Goal: Task Accomplishment & Management: Manage account settings

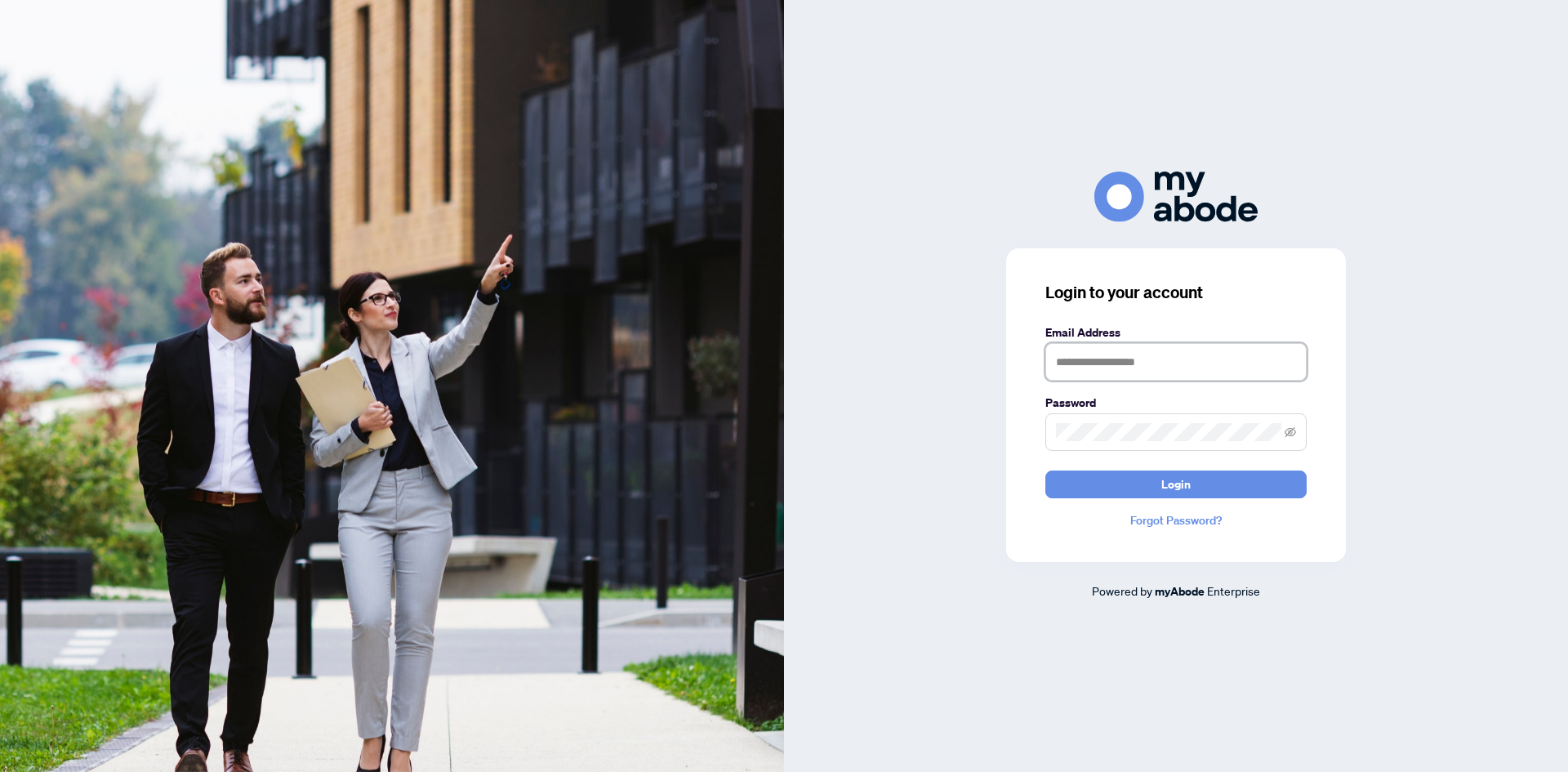
click at [1082, 344] on input "text" at bounding box center [1176, 362] width 262 height 37
type input "**********"
click at [1204, 477] on button "Login" at bounding box center [1176, 484] width 262 height 28
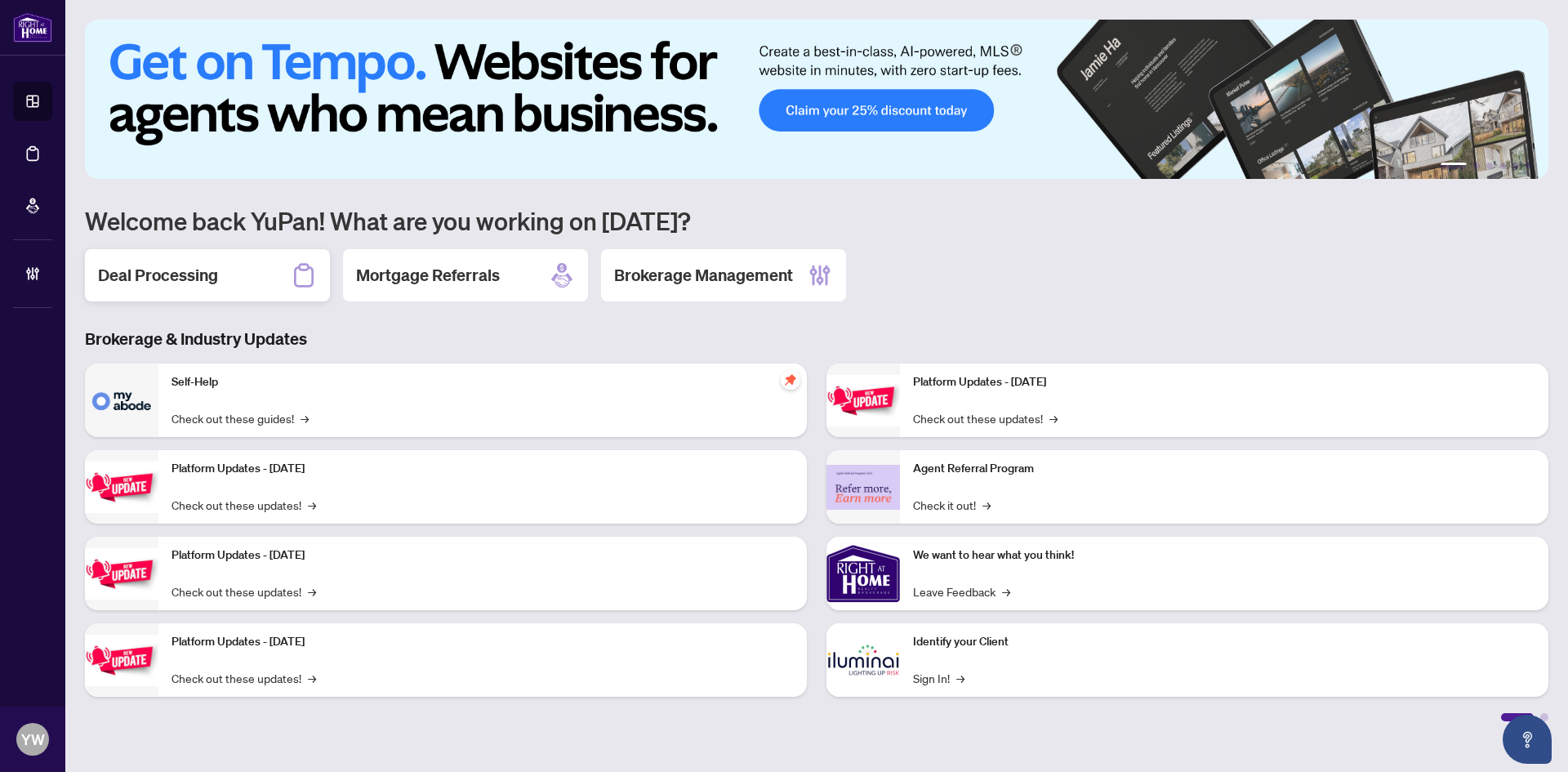
click at [194, 275] on h2 "Deal Processing" at bounding box center [157, 275] width 120 height 23
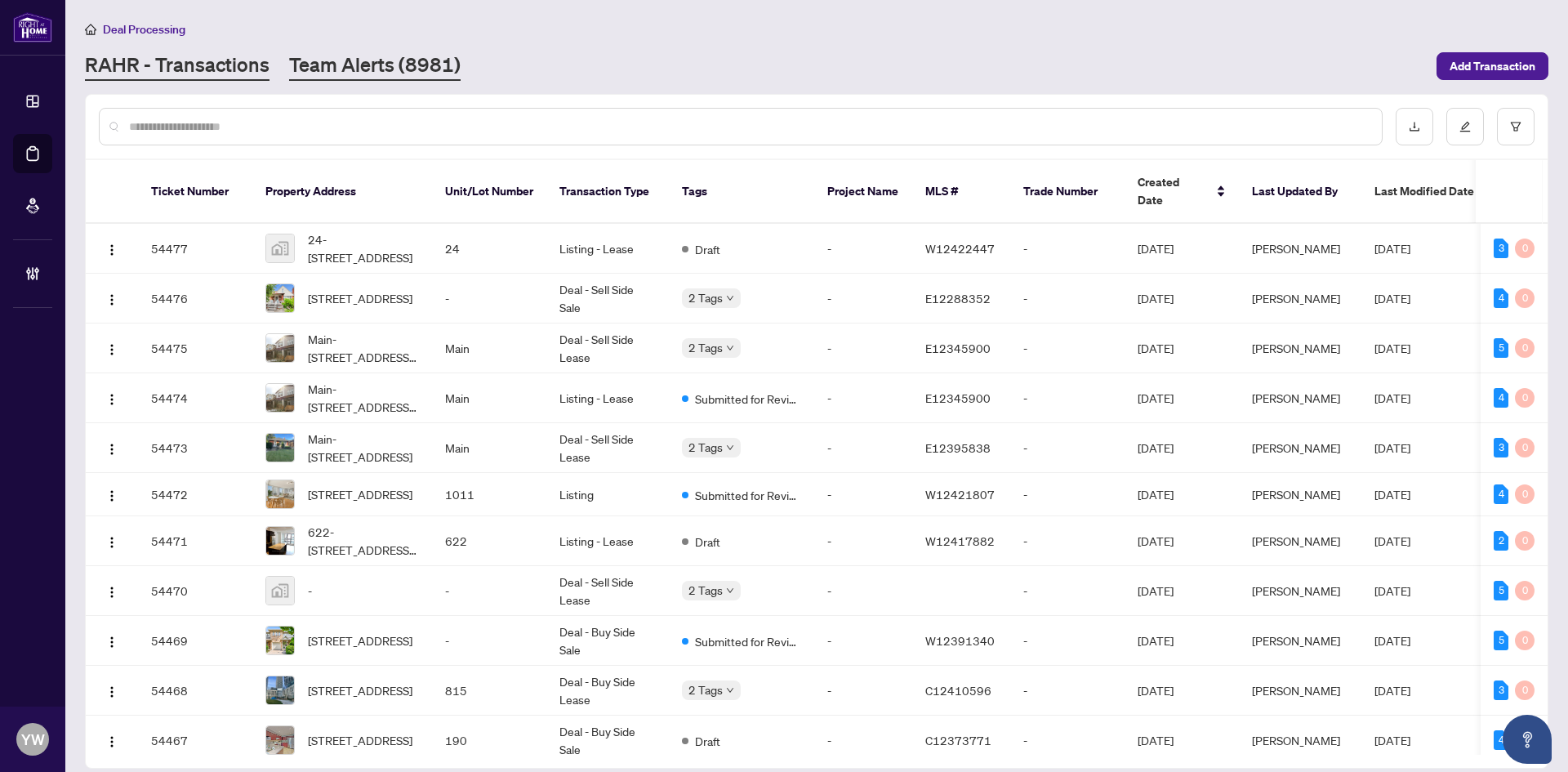
click at [355, 62] on link "Team Alerts (8981)" at bounding box center [375, 66] width 172 height 30
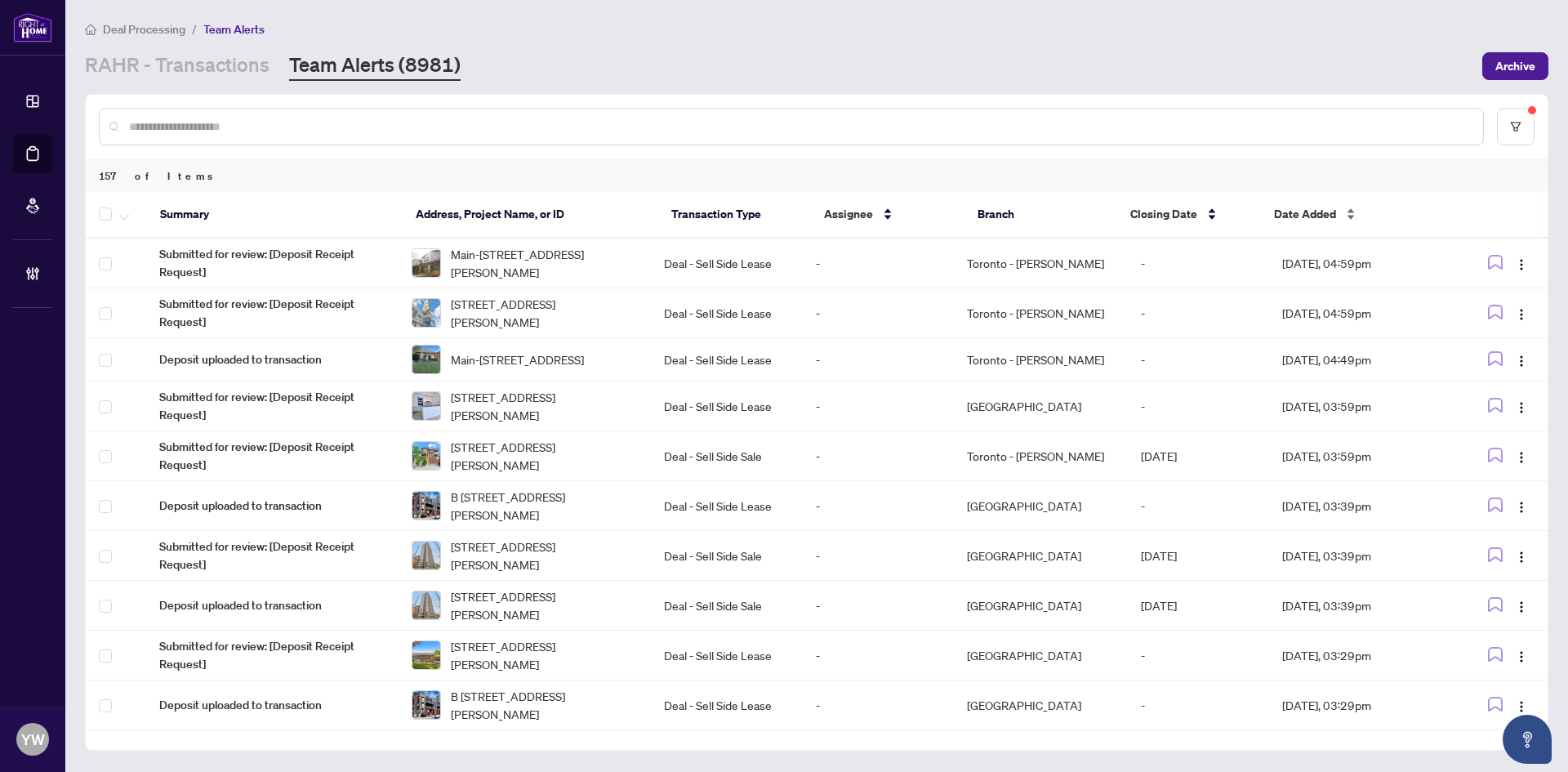
click at [1297, 218] on span "Date Added" at bounding box center [1305, 214] width 62 height 18
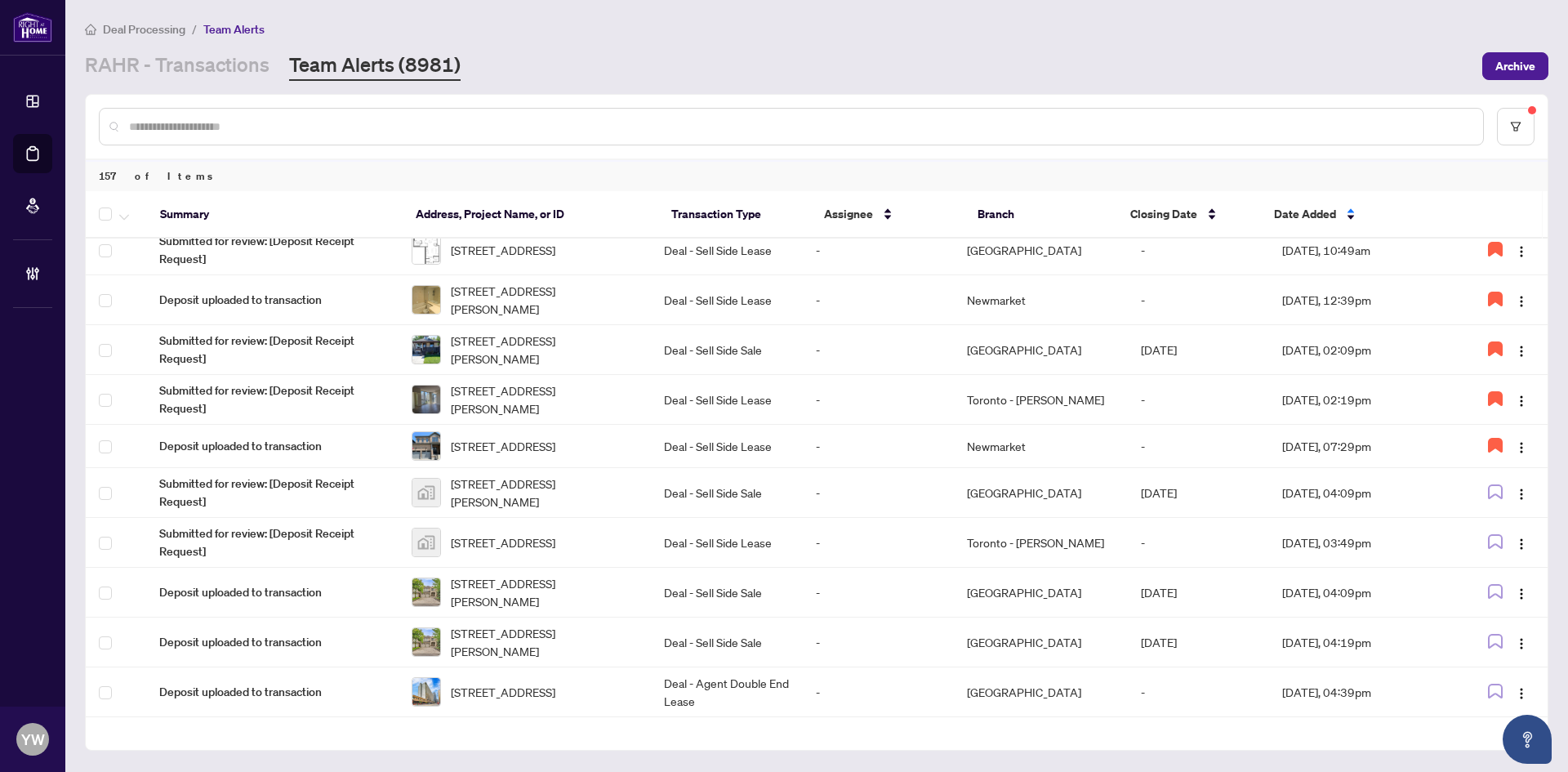
scroll to position [510, 0]
